Goal: Navigation & Orientation: Find specific page/section

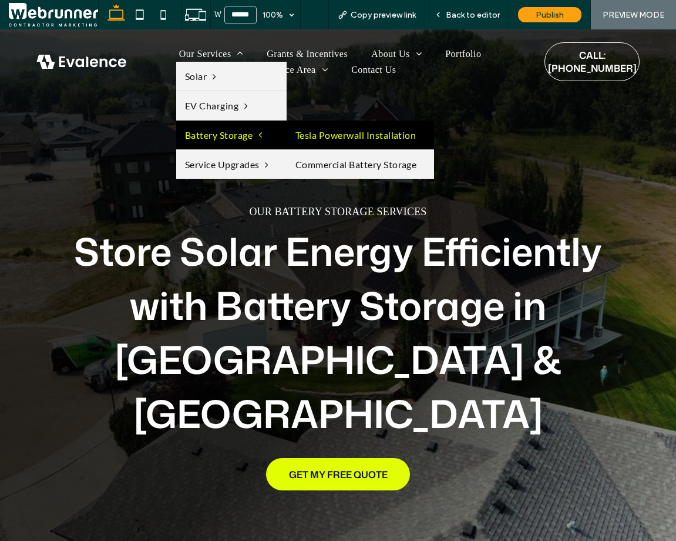
click at [289, 133] on link "Tesla Powerwall Installation" at bounding box center [360, 134] width 147 height 29
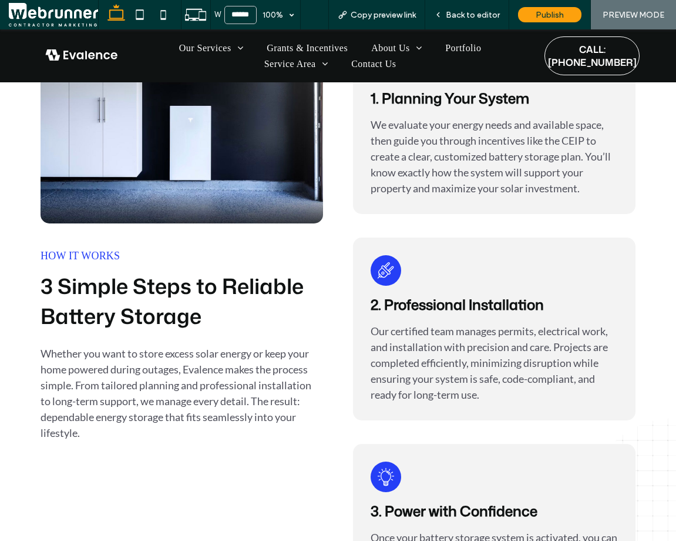
scroll to position [2747, 0]
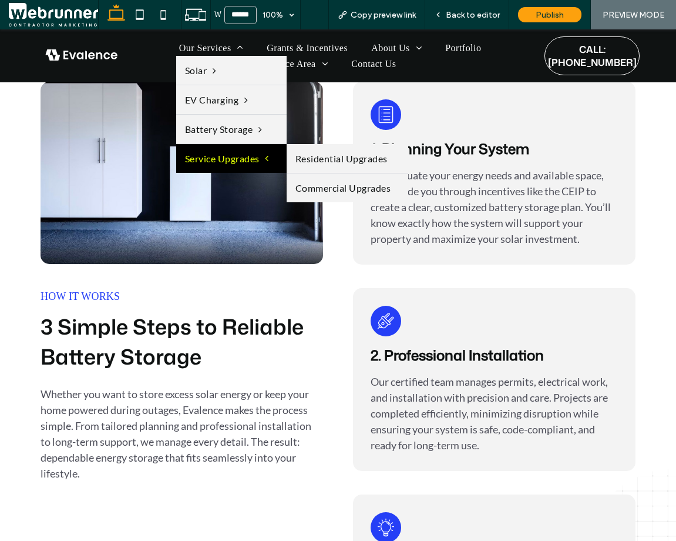
click at [225, 159] on span "Service Upgrades" at bounding box center [227, 158] width 84 height 11
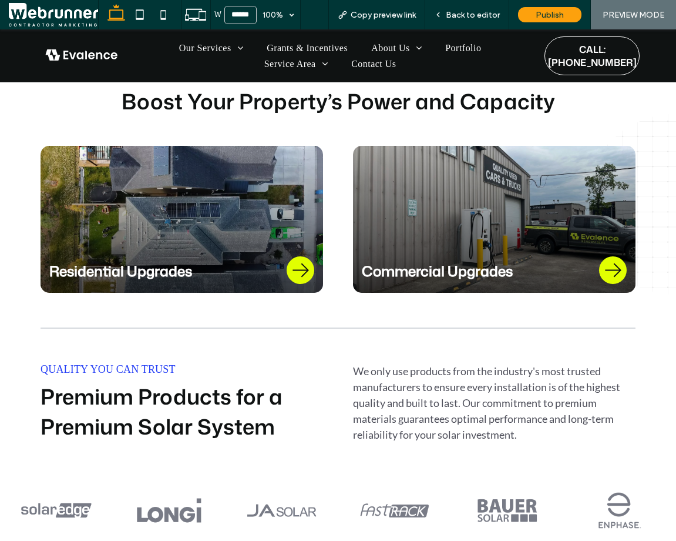
scroll to position [785, 0]
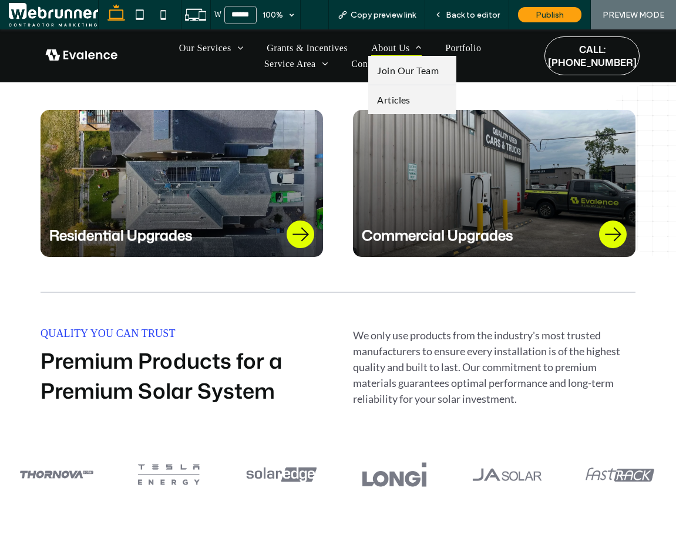
click at [397, 49] on span "About Us" at bounding box center [396, 48] width 51 height 16
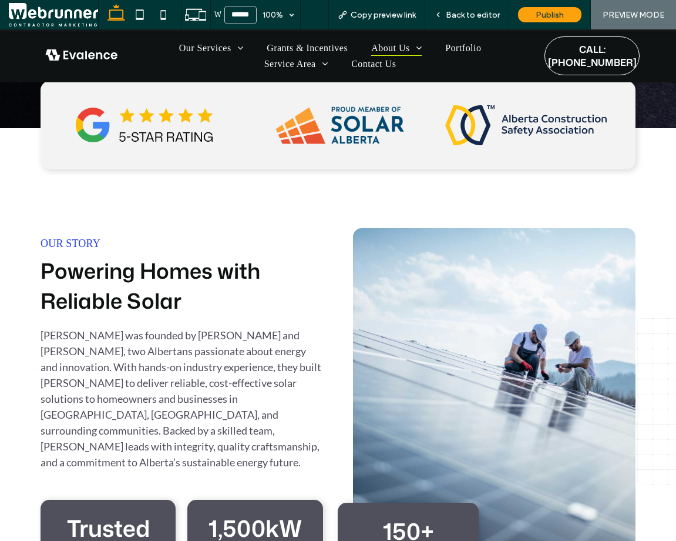
scroll to position [627, 0]
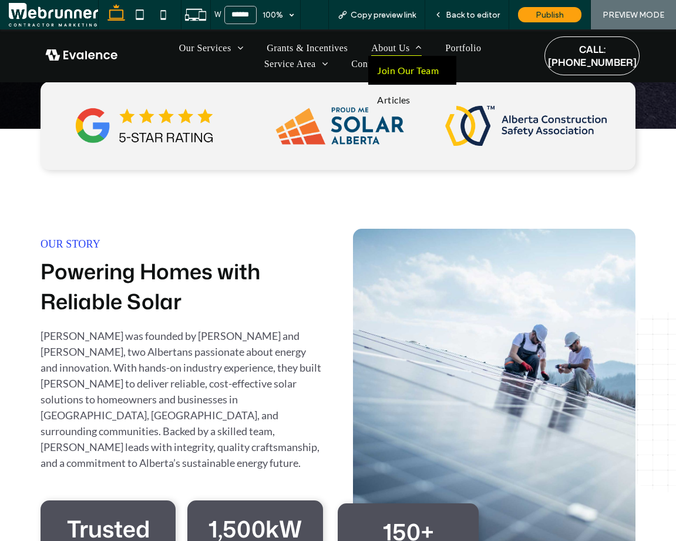
click at [421, 73] on span "Join Our Team" at bounding box center [408, 70] width 62 height 11
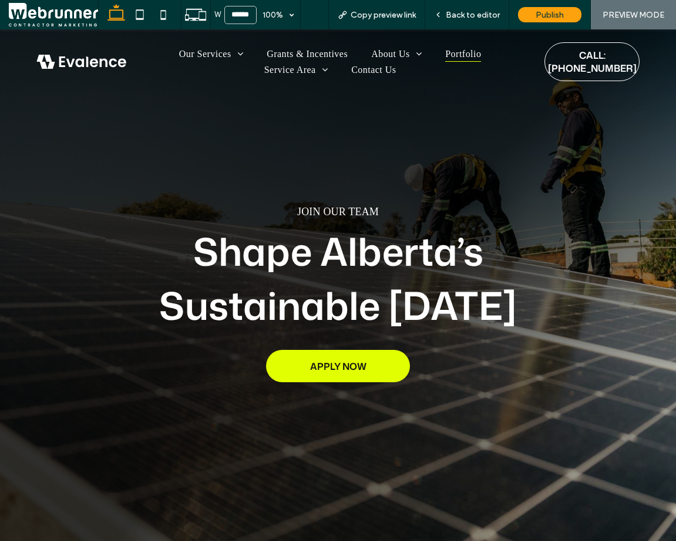
click at [457, 50] on span "Portfolio" at bounding box center [463, 54] width 36 height 16
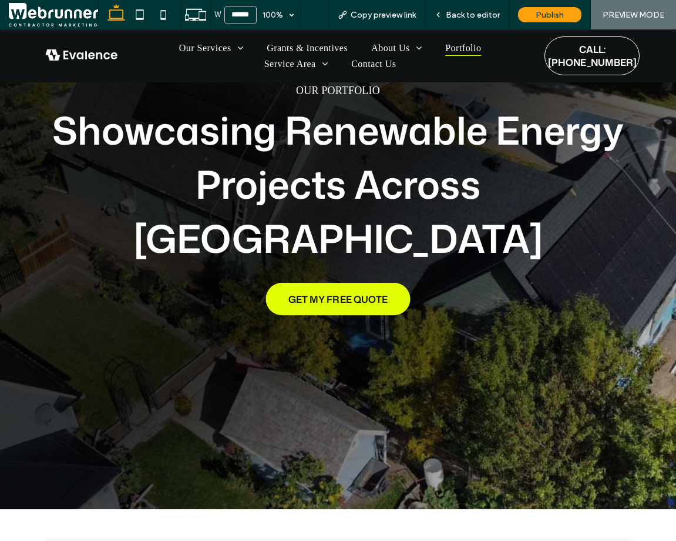
scroll to position [522, 0]
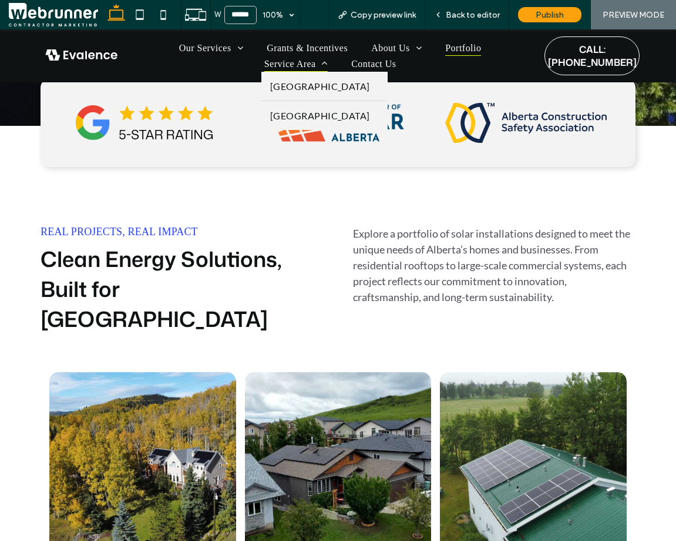
click at [289, 63] on span "Service Area" at bounding box center [295, 64] width 63 height 16
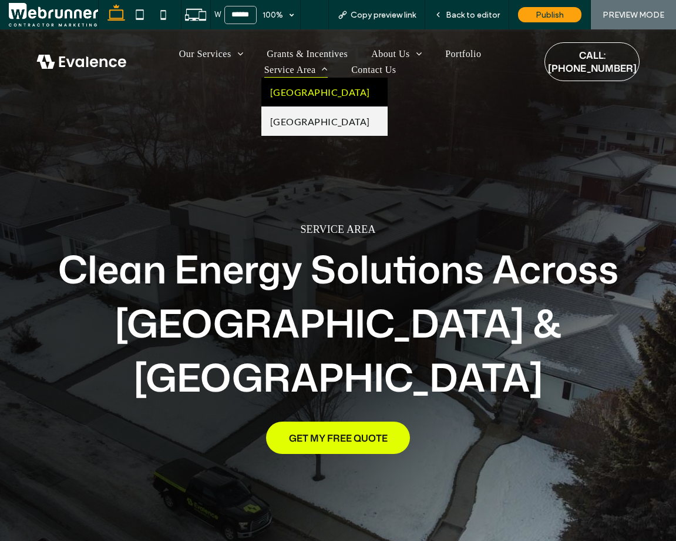
click at [300, 85] on link "[GEOGRAPHIC_DATA]" at bounding box center [324, 92] width 126 height 29
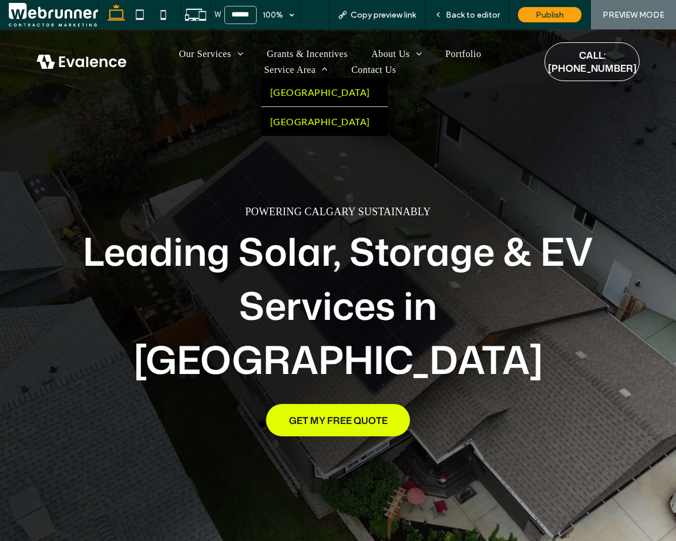
click at [288, 122] on span "[GEOGRAPHIC_DATA]" at bounding box center [320, 121] width 100 height 11
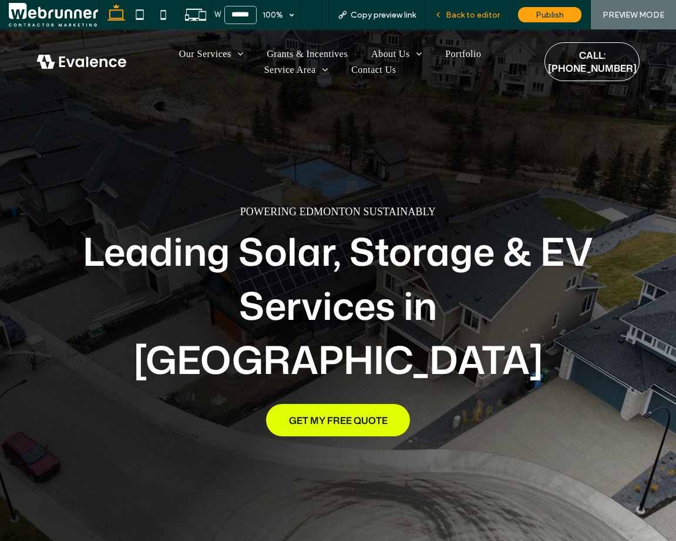
click at [476, 10] on span "Back to editor" at bounding box center [473, 15] width 54 height 10
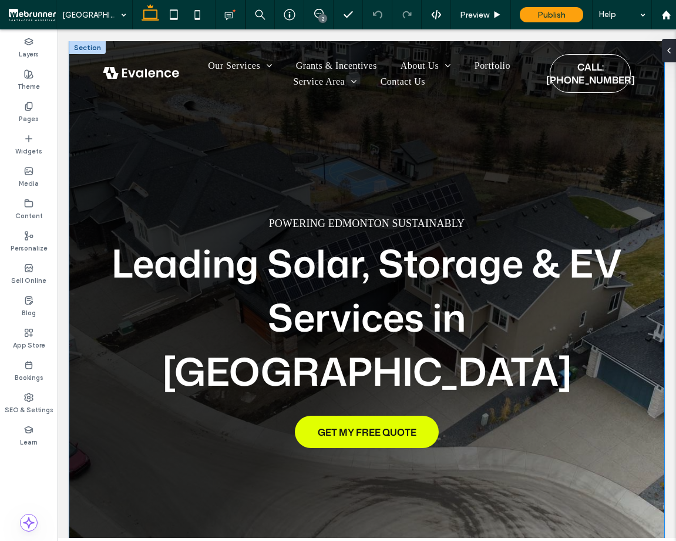
click at [557, 204] on div "Powering EDMONTON Sustainably Leading Solar, Storage & EV Services in [GEOGRAPH…" at bounding box center [366, 332] width 595 height 583
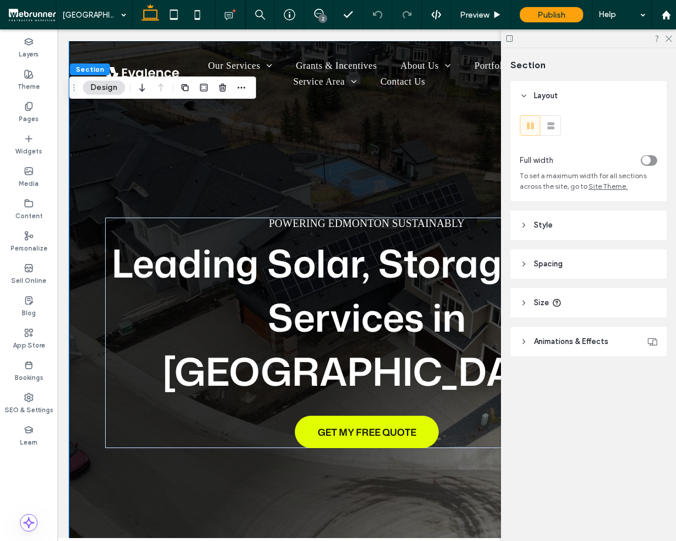
click at [522, 225] on icon at bounding box center [524, 225] width 8 height 8
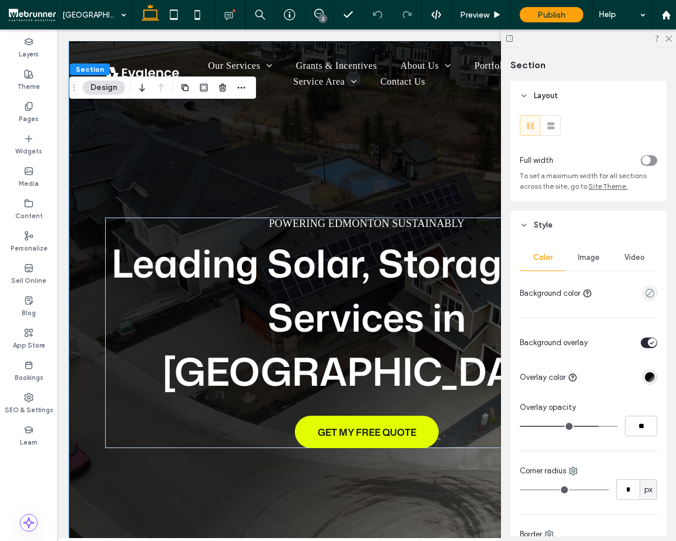
click at [573, 255] on div "Image" at bounding box center [589, 257] width 46 height 26
